Goal: Transaction & Acquisition: Purchase product/service

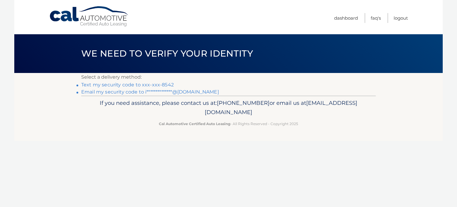
click at [187, 92] on link "**********" at bounding box center [150, 92] width 138 height 6
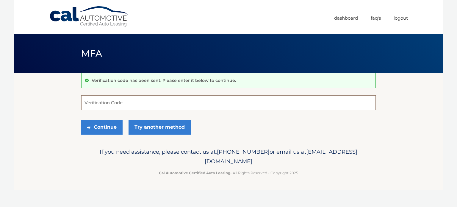
click at [135, 101] on input "Verification Code" at bounding box center [228, 102] width 295 height 15
click at [113, 105] on input "Verification Code" at bounding box center [228, 102] width 295 height 15
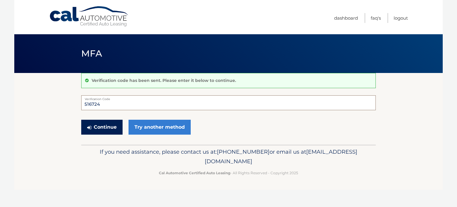
type input "516724"
click at [111, 124] on button "Continue" at bounding box center [101, 127] width 41 height 15
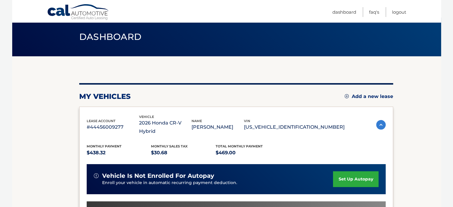
scroll to position [30, 0]
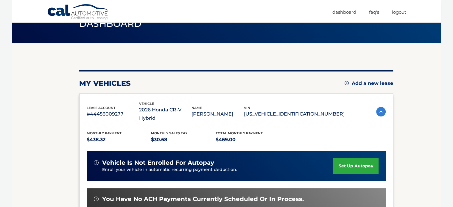
click at [376, 108] on img at bounding box center [381, 112] width 10 height 10
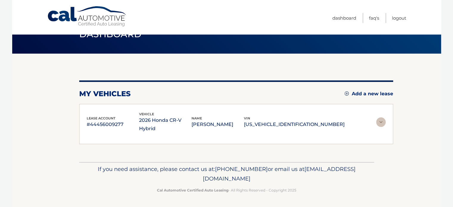
scroll to position [15, 0]
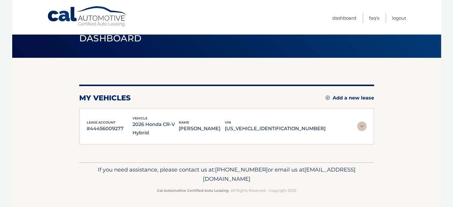
click at [358, 128] on img at bounding box center [362, 126] width 10 height 10
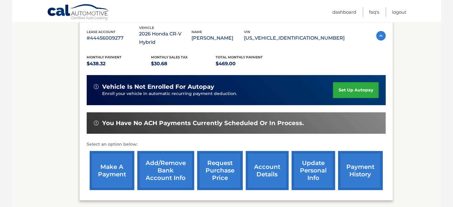
scroll to position [119, 0]
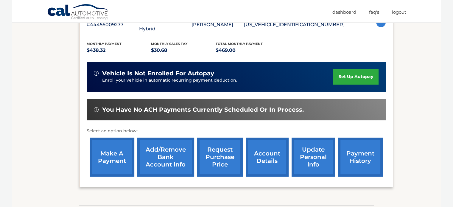
click at [260, 146] on link "account details" at bounding box center [267, 157] width 43 height 39
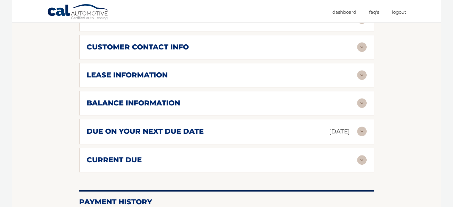
scroll to position [327, 0]
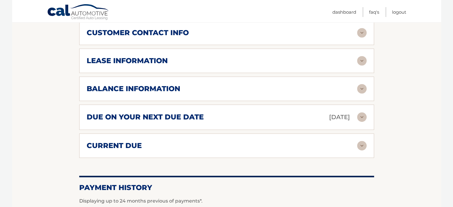
click at [366, 145] on img at bounding box center [362, 146] width 10 height 10
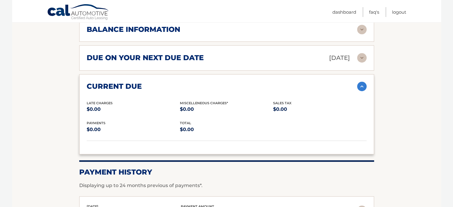
scroll to position [387, 0]
click at [362, 87] on img at bounding box center [362, 86] width 10 height 10
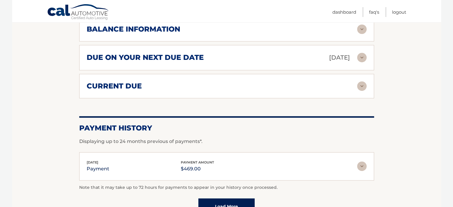
click at [361, 56] on img at bounding box center [362, 58] width 10 height 10
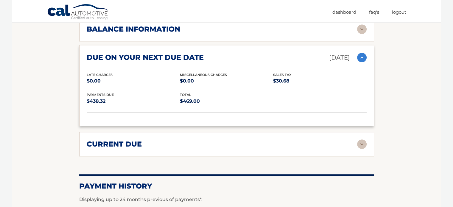
click at [361, 56] on img at bounding box center [362, 58] width 10 height 10
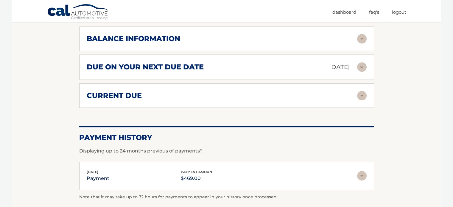
scroll to position [450, 0]
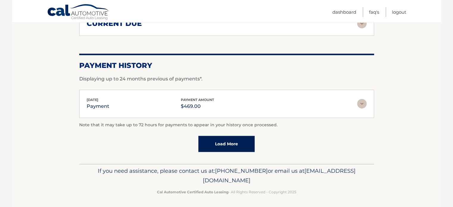
click at [360, 105] on img at bounding box center [362, 104] width 10 height 10
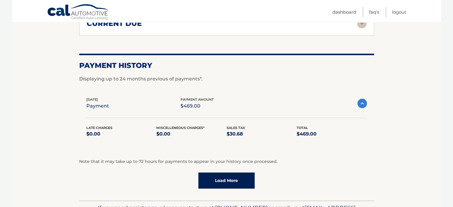
click at [365, 104] on img at bounding box center [362, 104] width 10 height 10
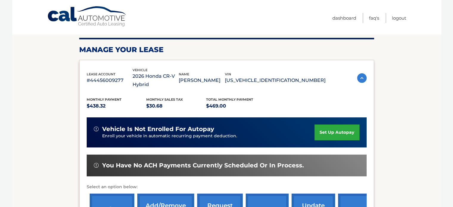
scroll to position [149, 0]
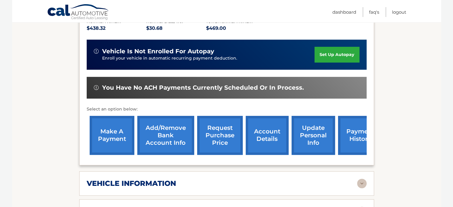
click at [112, 128] on link "make a payment" at bounding box center [112, 135] width 45 height 39
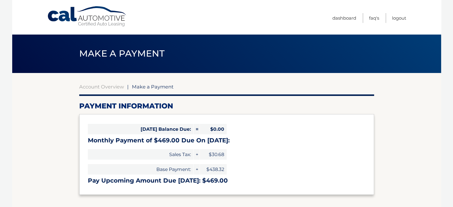
select select "Zjg5NzMzZTAtNjc2ZS00NmRlLWE5ZDctODYzY2E0YmM1ODRl"
click at [342, 18] on link "Dashboard" at bounding box center [344, 18] width 24 height 10
